Goal: Information Seeking & Learning: Learn about a topic

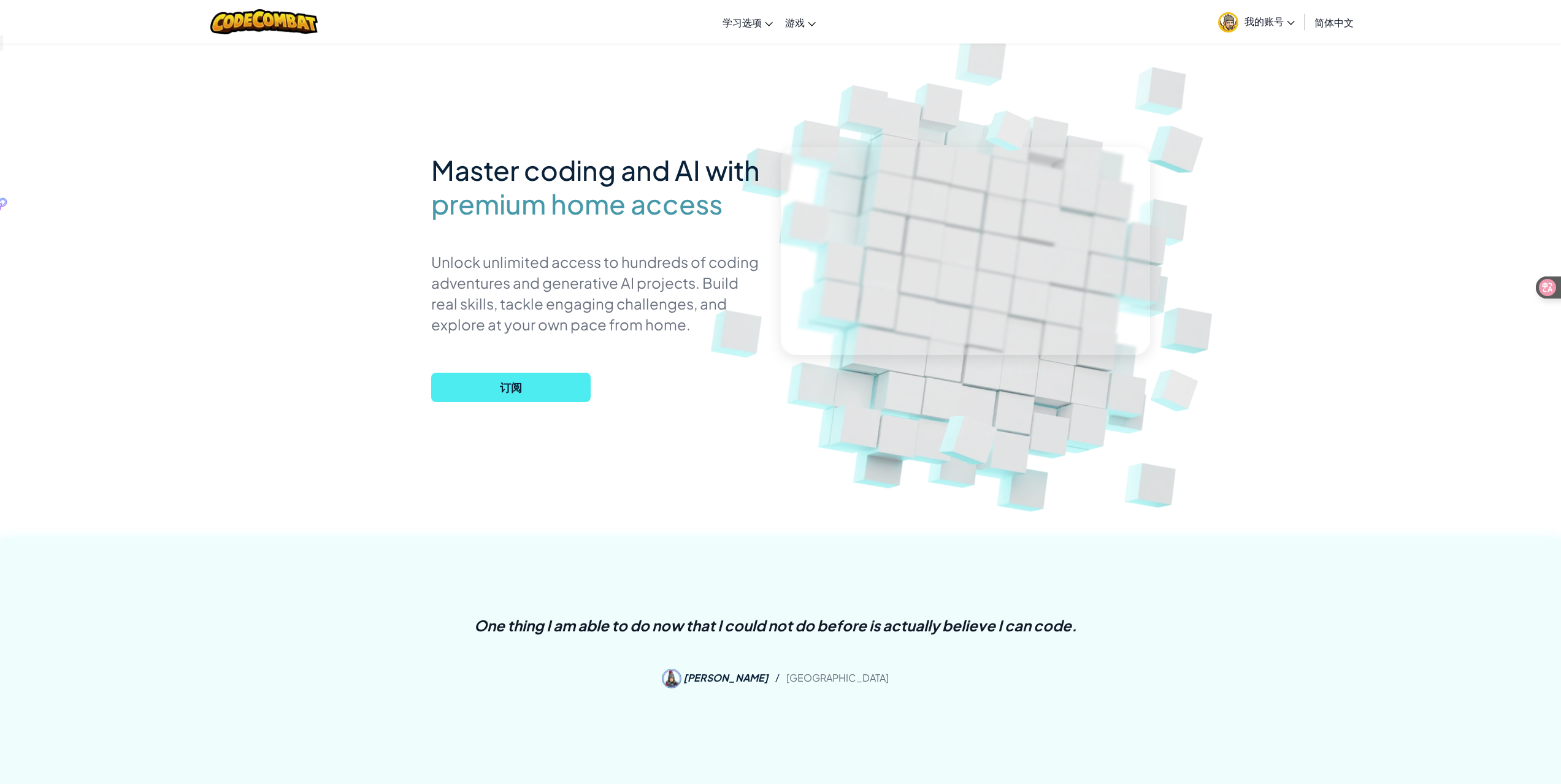
drag, startPoint x: 471, startPoint y: 167, endPoint x: 676, endPoint y: 313, distance: 251.7
click at [668, 317] on div "Master coding and AI with premium home access Unlock unlimited access to hundre…" at bounding box center [597, 279] width 331 height 264
click at [423, 196] on div "Master coding and AI with premium home access Unlock unlimited access to hundre…" at bounding box center [780, 267] width 717 height 448
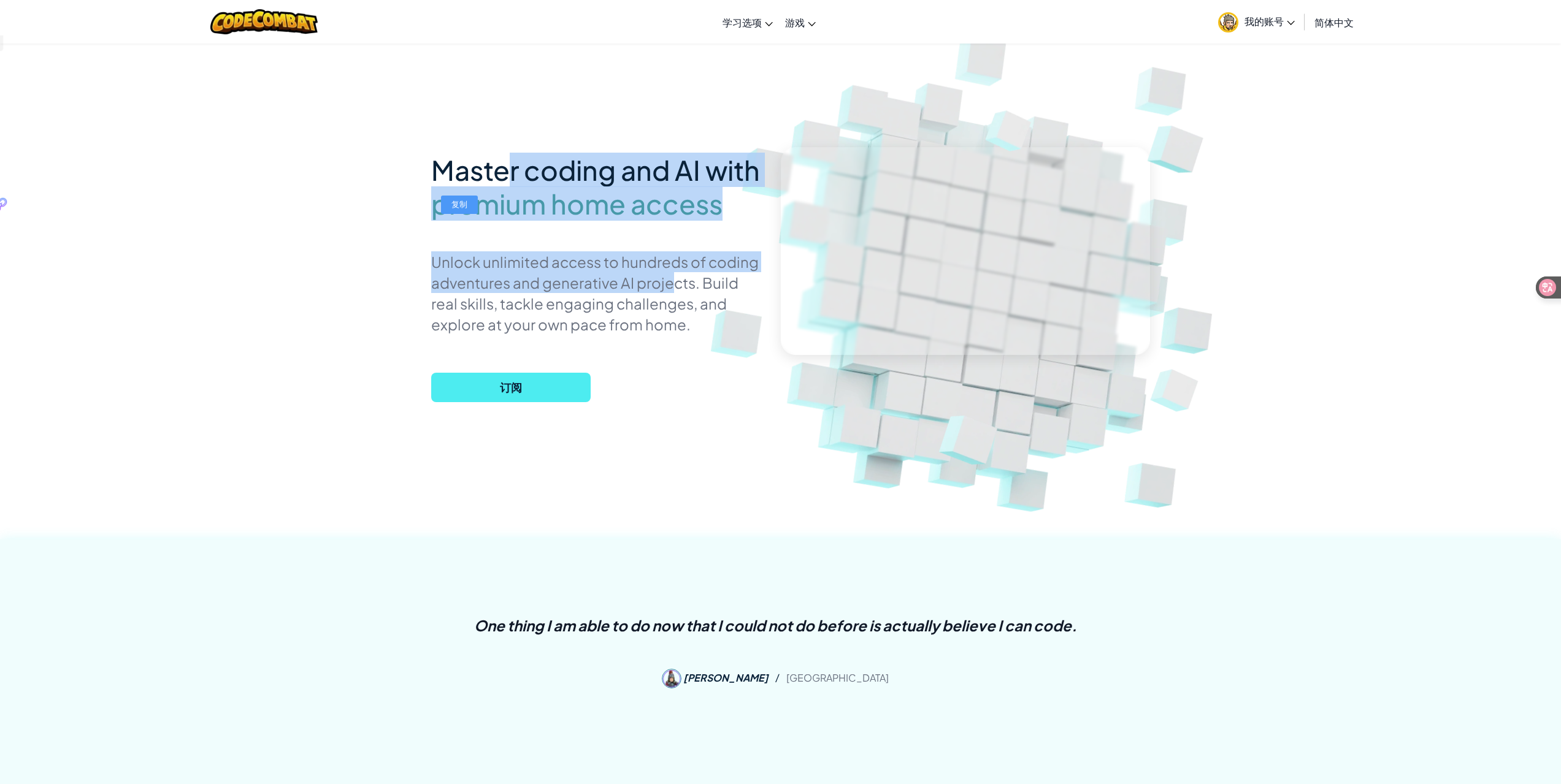
drag, startPoint x: 503, startPoint y: 184, endPoint x: 729, endPoint y: 302, distance: 255.0
click at [580, 286] on div "Master coding and AI with premium home access Unlock unlimited access to hundre…" at bounding box center [597, 279] width 331 height 264
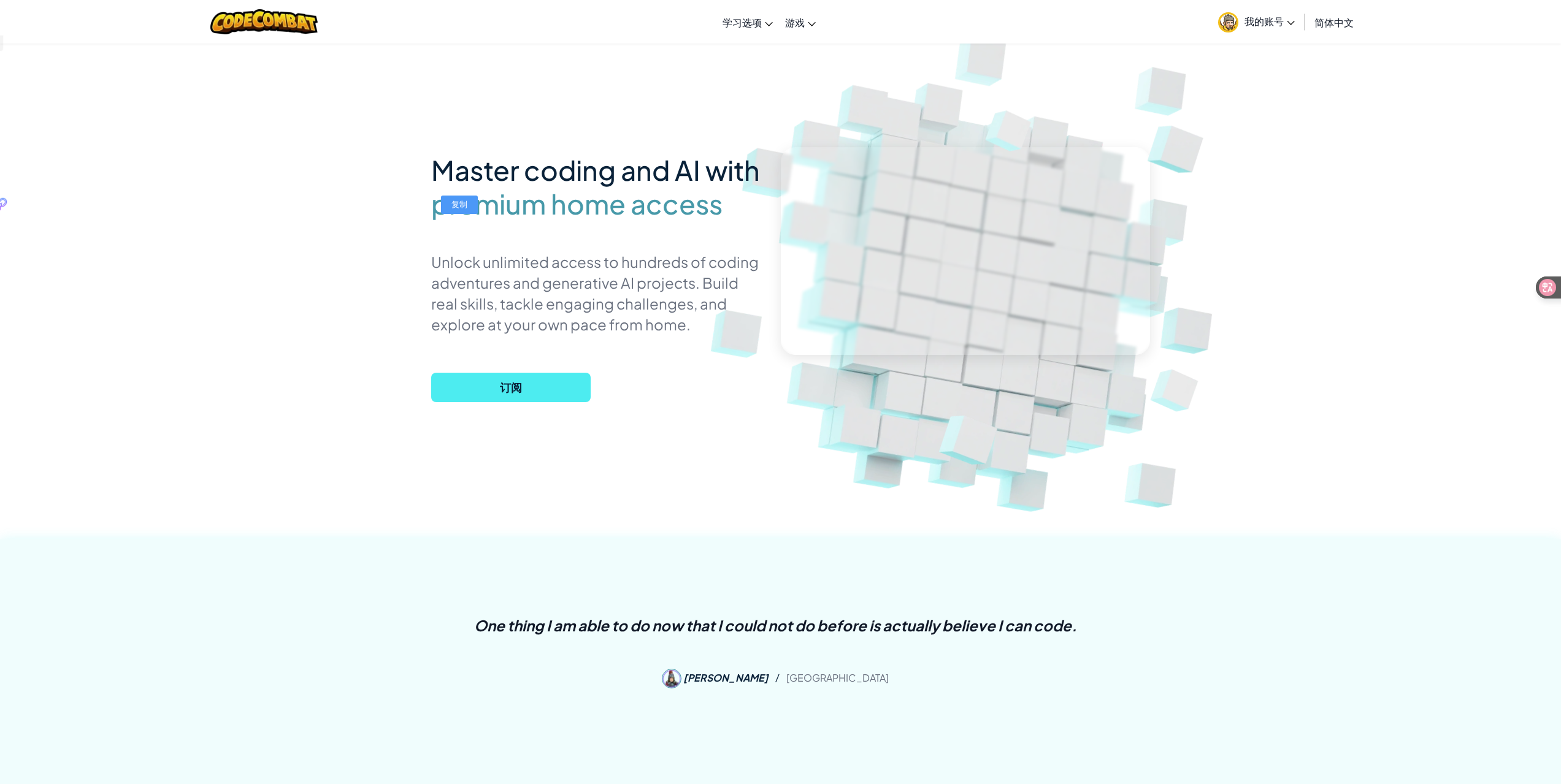
click at [730, 301] on p "Unlock unlimited access to hundreds of coding adventures and generative AI proj…" at bounding box center [597, 293] width 331 height 84
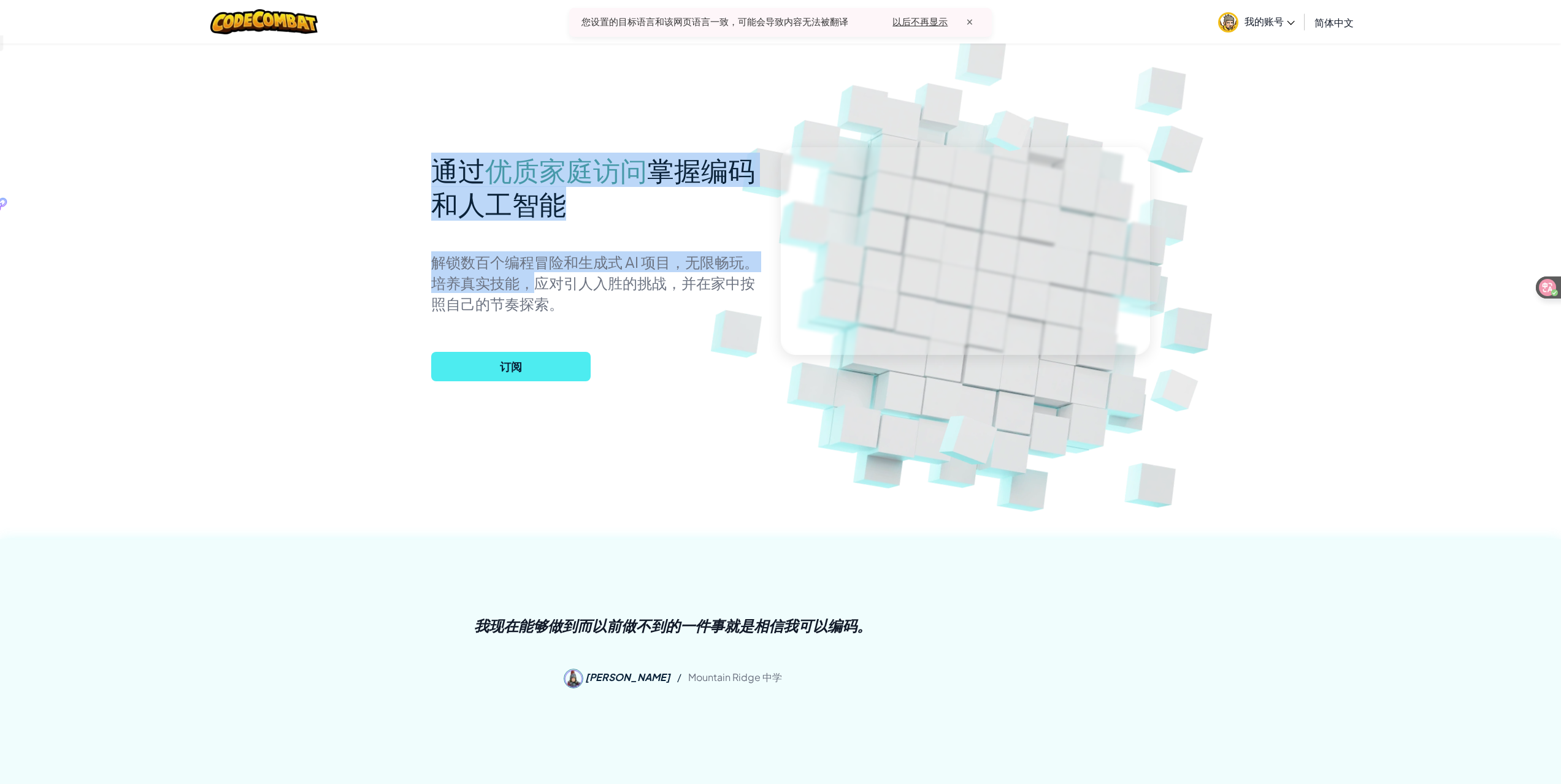
drag, startPoint x: 429, startPoint y: 179, endPoint x: 558, endPoint y: 287, distance: 168.2
click at [537, 286] on div "通过 优质家庭访问 掌握编码和人工智能 解锁数百个编程冒险和生成式 AI 项目，无限畅玩。培养真实技能，应对引人入胜的挑战，并在家中按照自己的节奏探索。 订阅" at bounding box center [780, 267] width 717 height 448
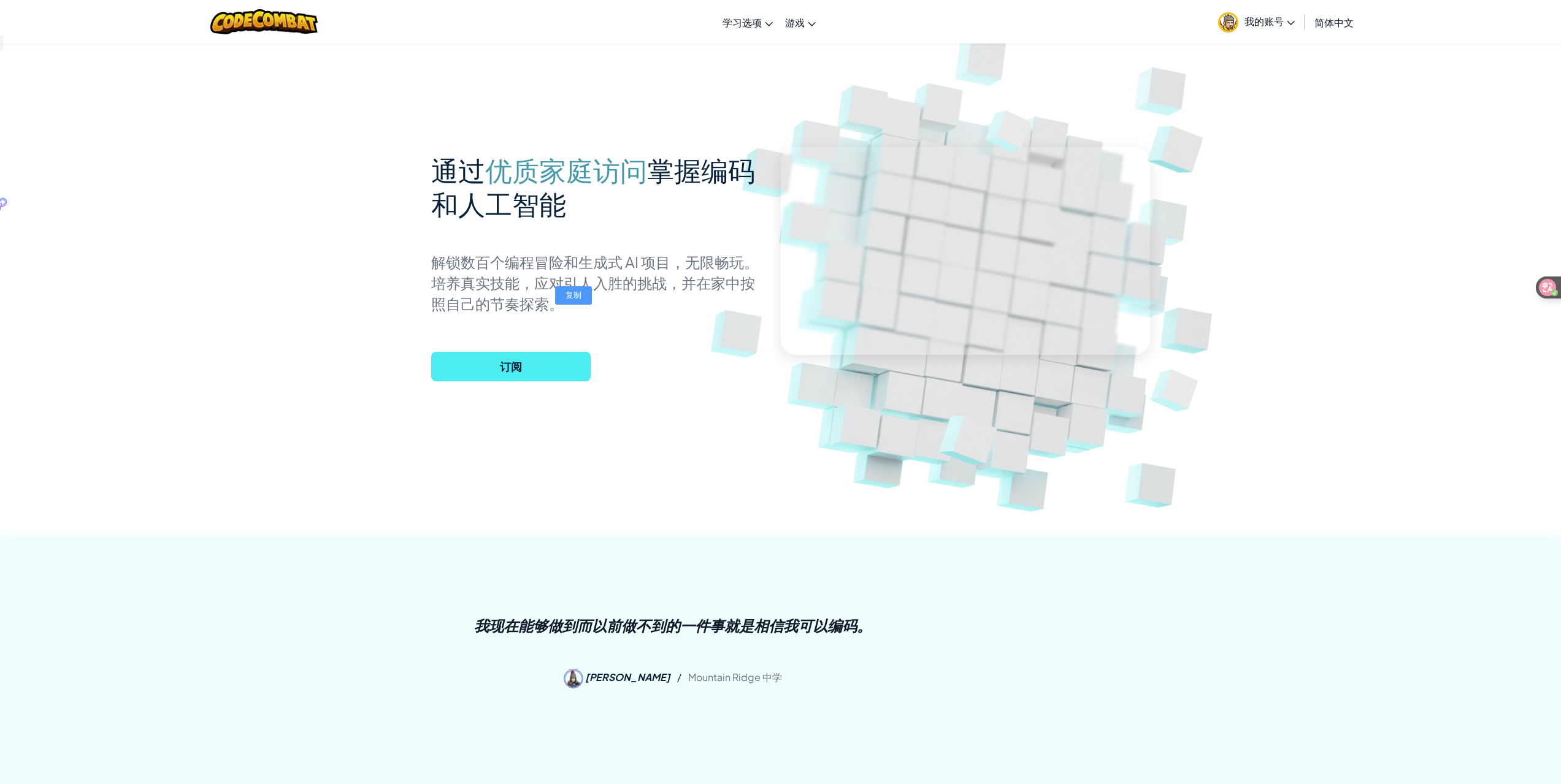
click at [689, 298] on p "解锁数百个编程冒险和生成式 AI 项目，无限畅玩。培养真实技能，应对引人入胜的挑战，并在家中按照自己的节奏探索。" at bounding box center [597, 282] width 331 height 62
click at [554, 310] on font "解锁数百个编程冒险和生成式 AI 项目，无限畅玩。培养真实技能，应对引人入胜的挑战，并在家中按照自己的节奏探索。" at bounding box center [595, 282] width 328 height 60
click at [1257, 20] on span "我的账号" at bounding box center [1269, 22] width 50 height 13
click at [266, 37] on div at bounding box center [265, 22] width 126 height 43
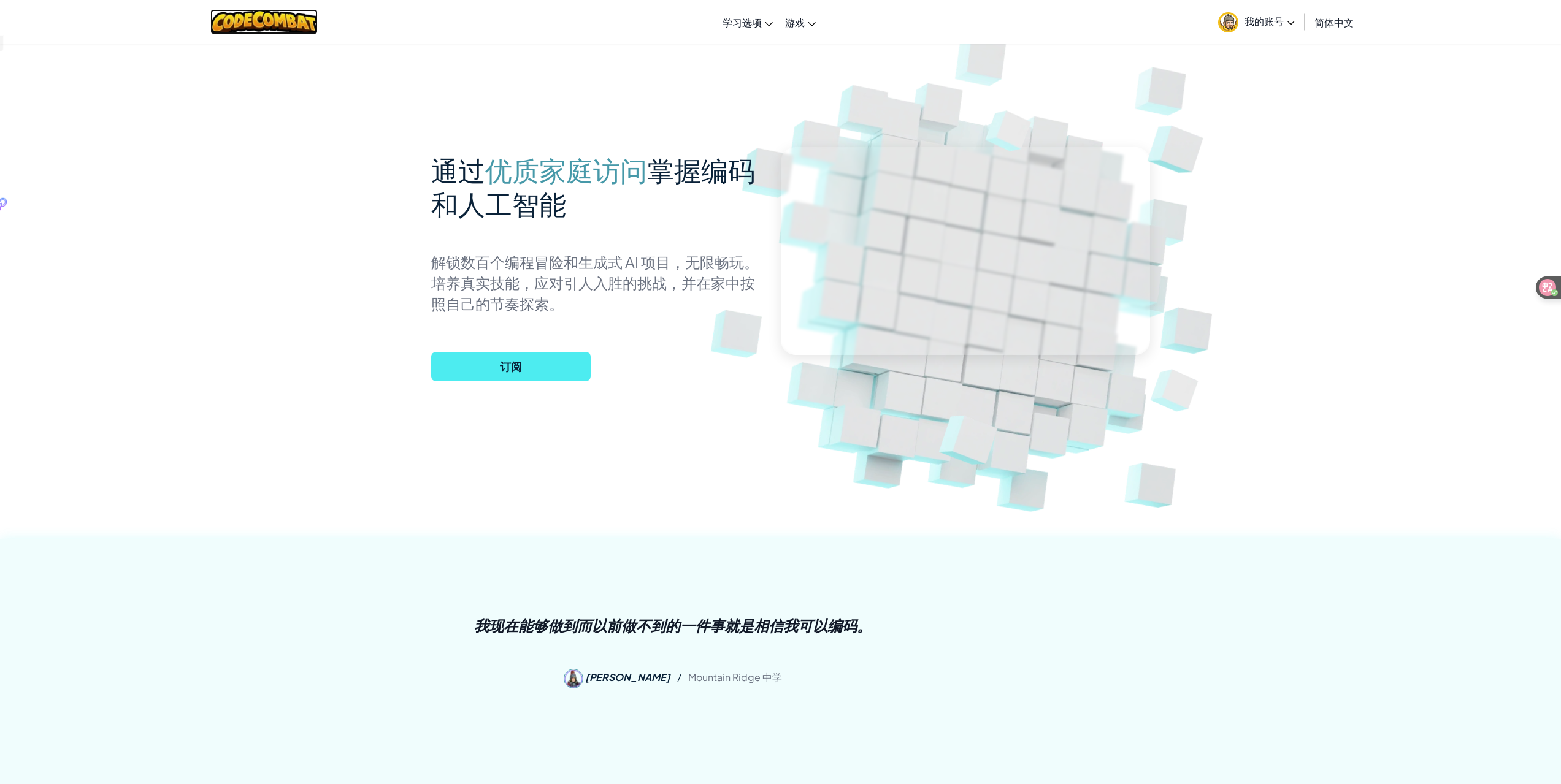
click at [282, 16] on img at bounding box center [264, 22] width 107 height 25
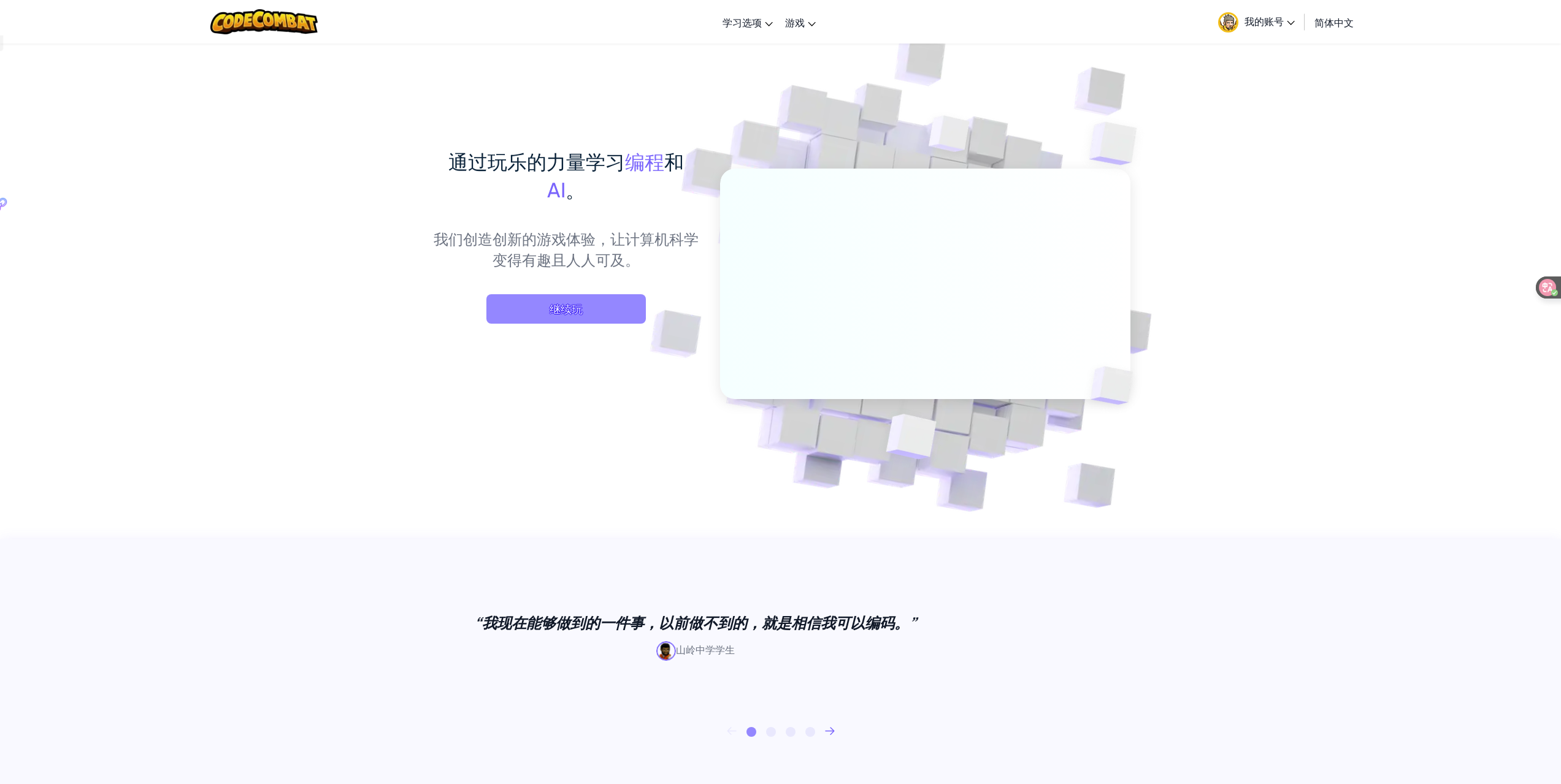
click at [559, 312] on span "继续玩" at bounding box center [566, 309] width 159 height 29
click at [587, 313] on span "继续玩" at bounding box center [566, 309] width 159 height 29
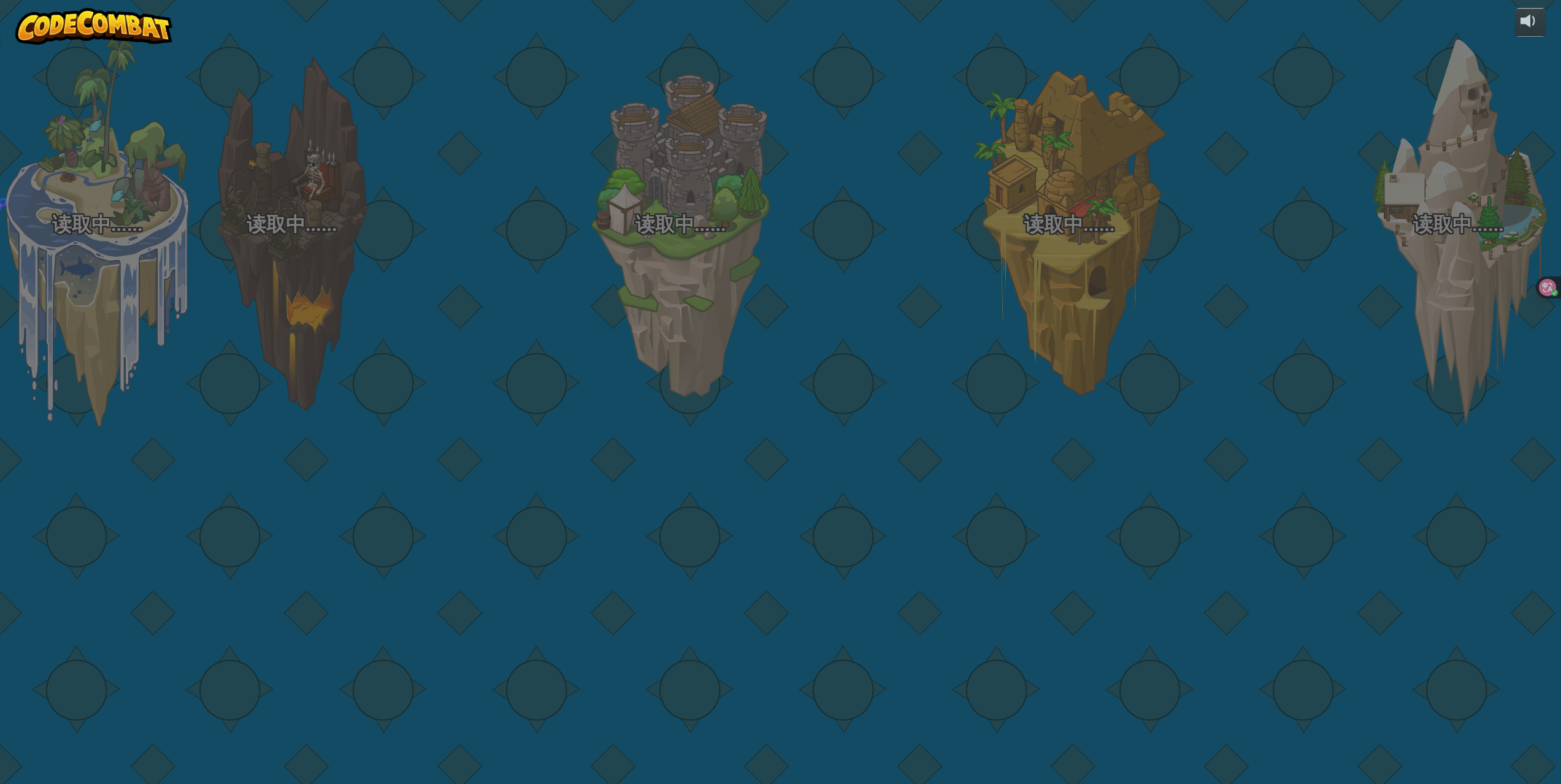
click at [568, 305] on div at bounding box center [486, 194] width 195 height 389
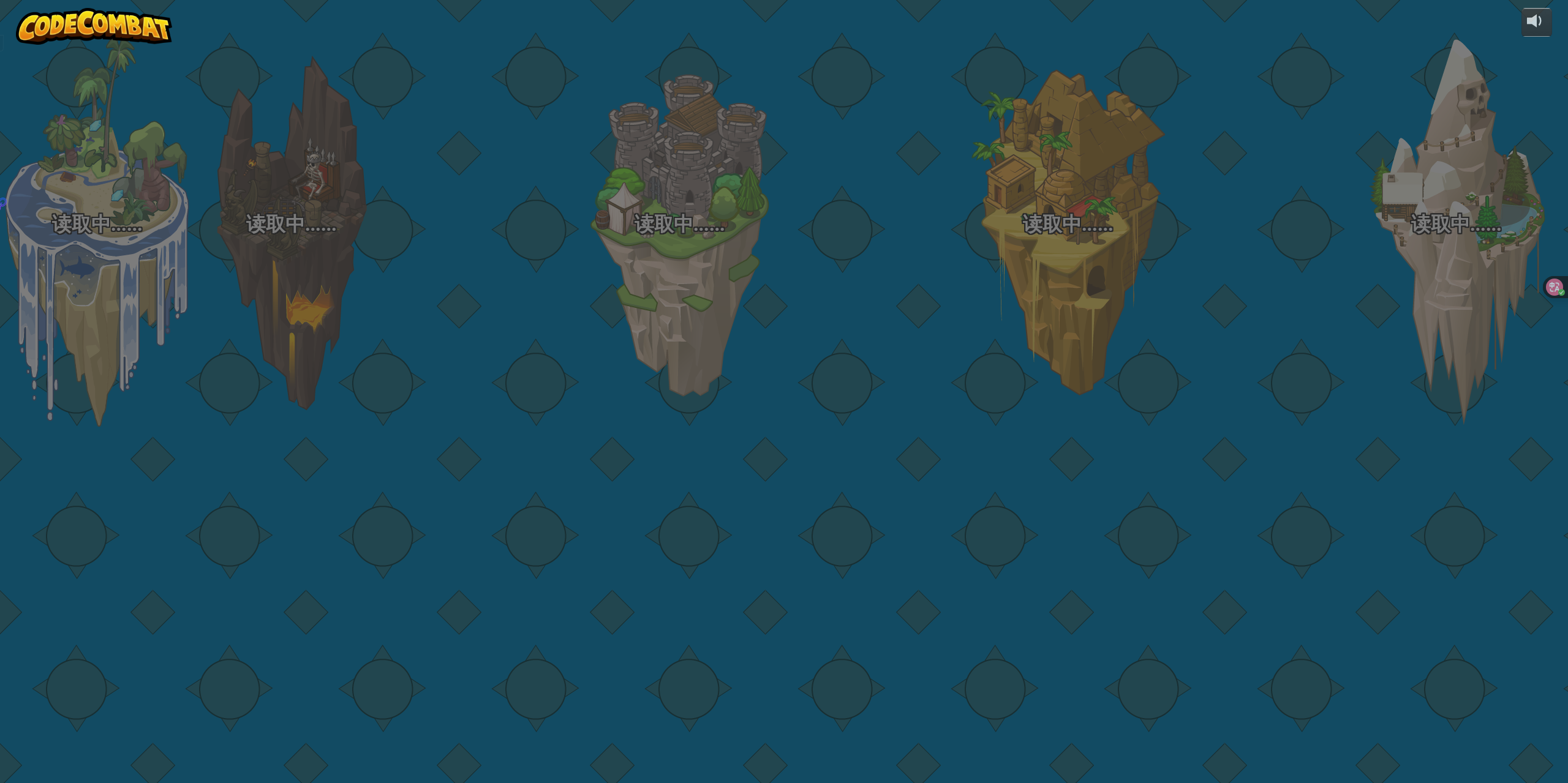
click at [567, 305] on div at bounding box center [485, 194] width 195 height 388
select select "zh-[PERSON_NAME]"
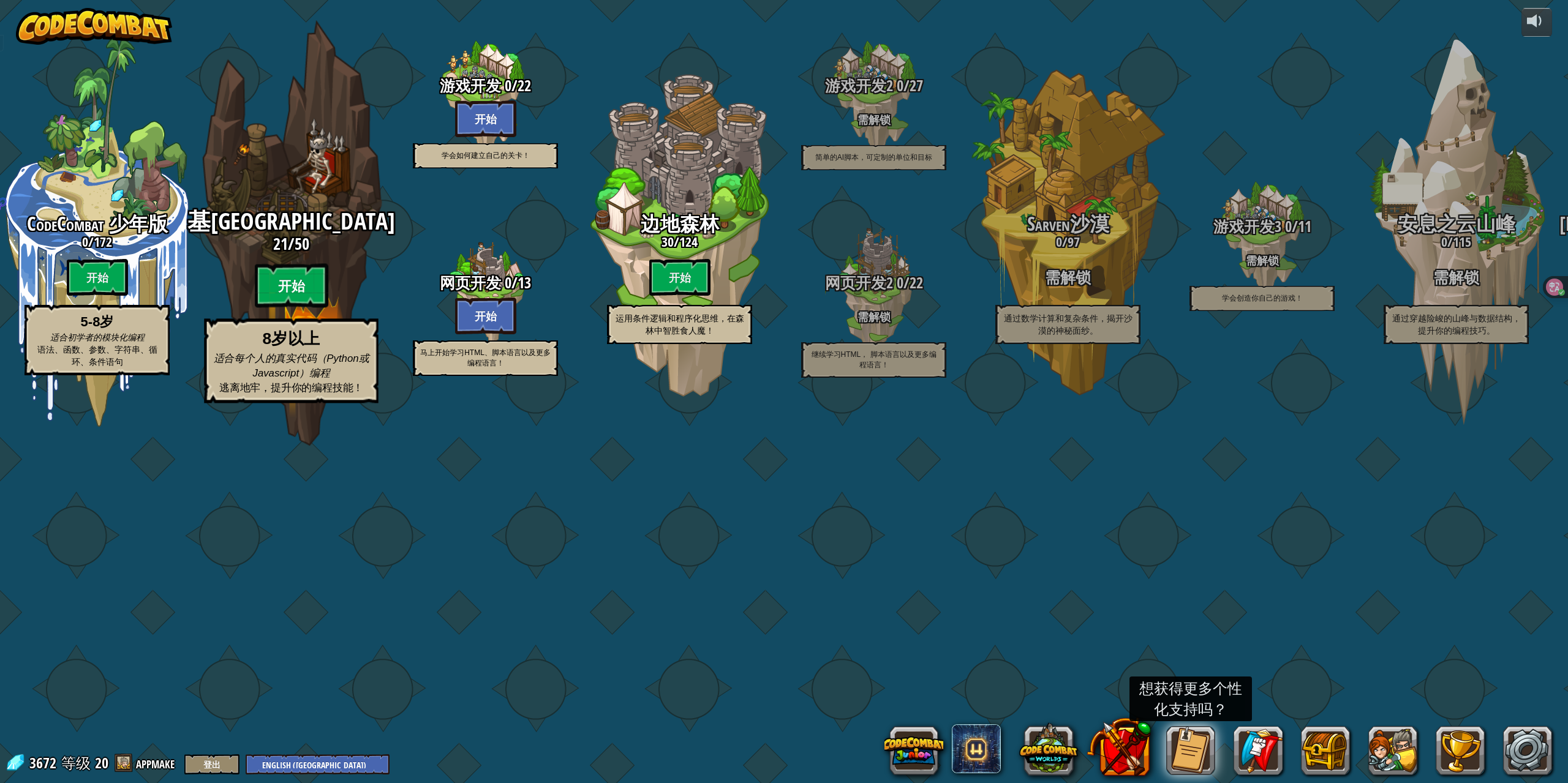
click at [288, 308] on btn "开始" at bounding box center [291, 286] width 73 height 44
select select "zh-[PERSON_NAME]"
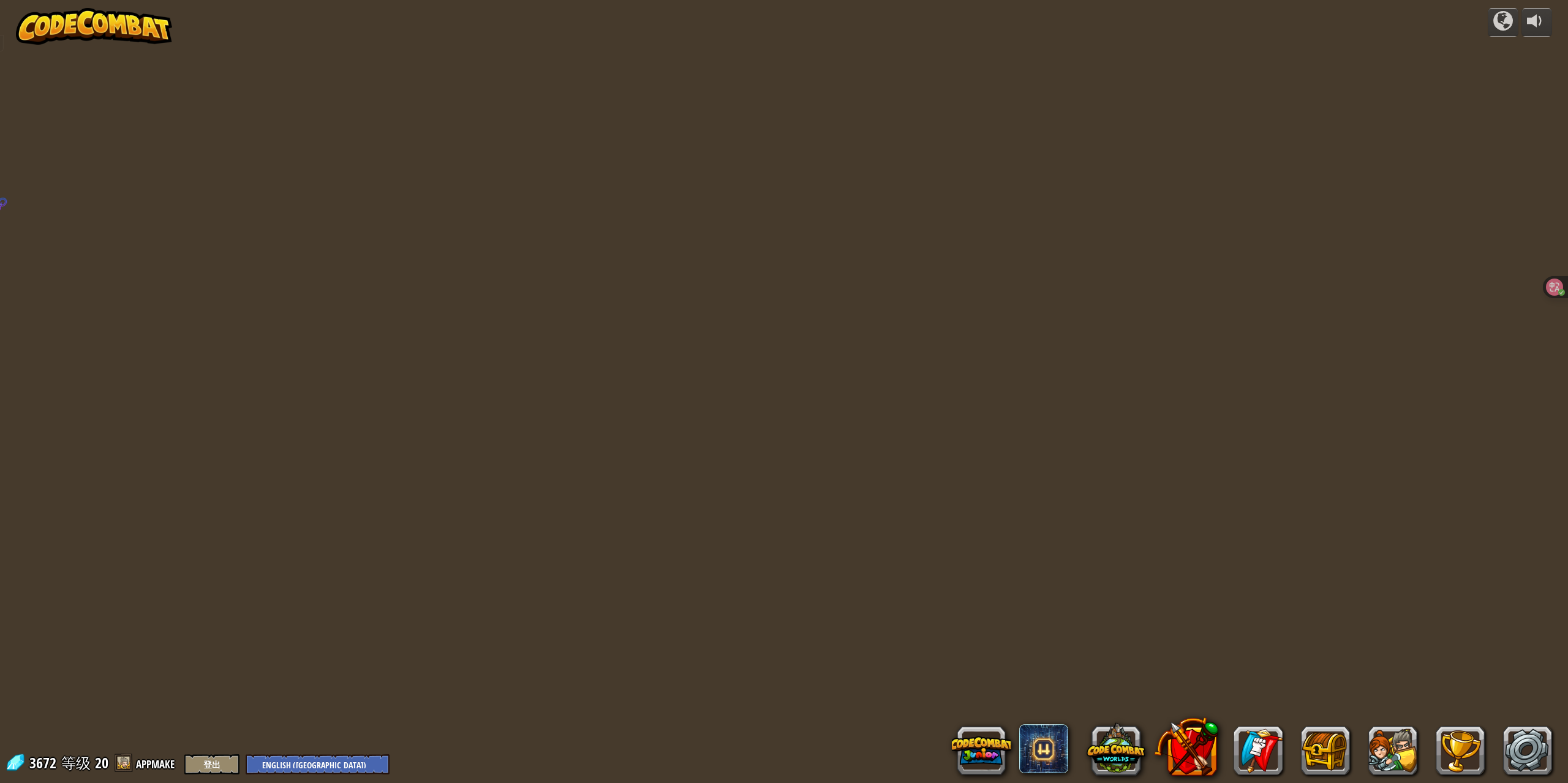
select select "zh-[PERSON_NAME]"
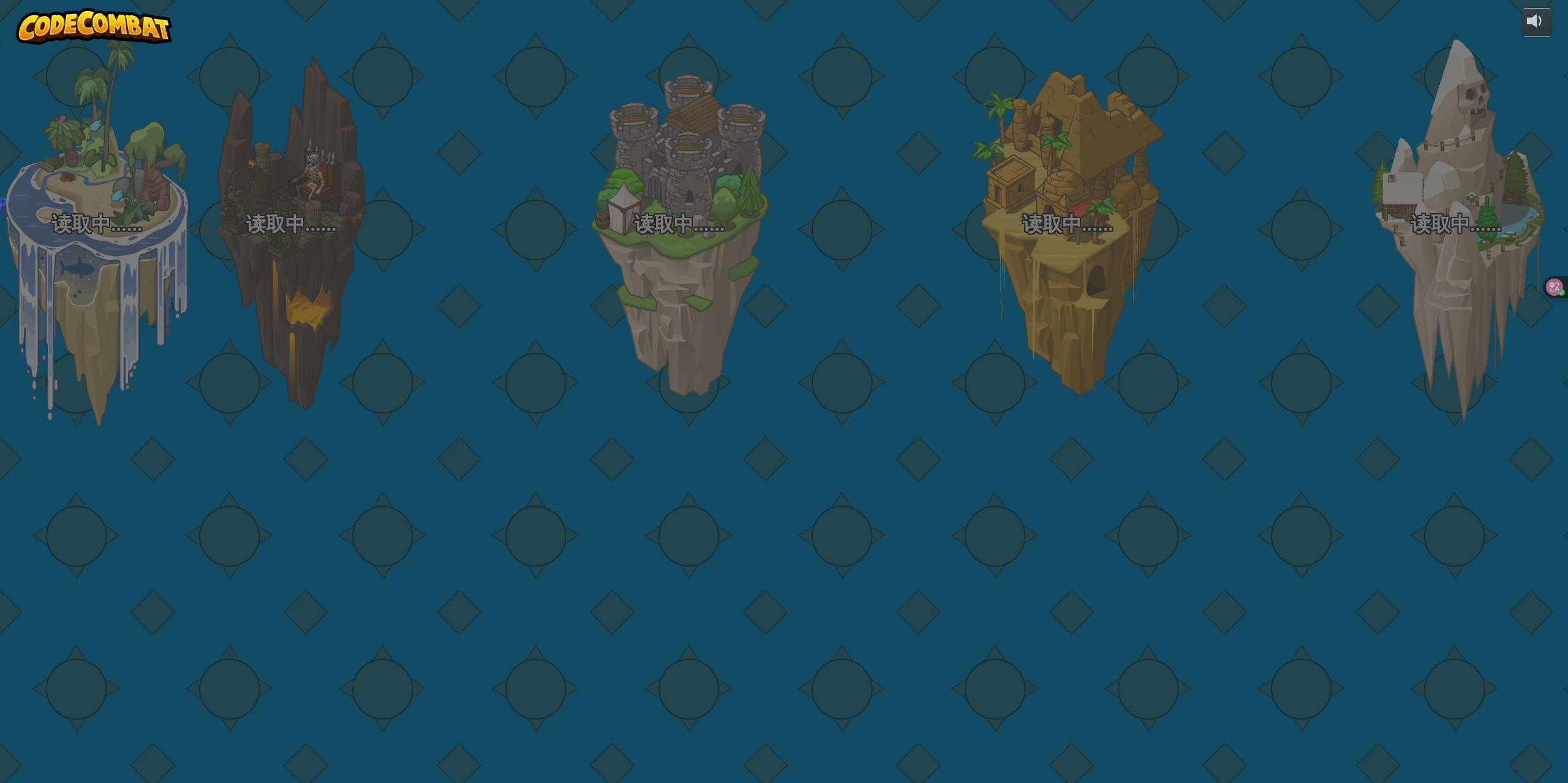
select select "zh-[PERSON_NAME]"
